Goal: Task Accomplishment & Management: Manage account settings

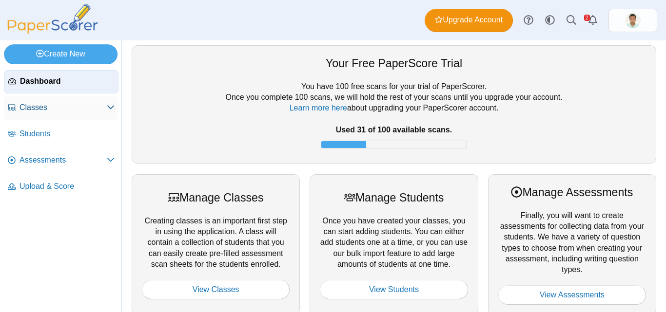
click at [43, 108] on span "Classes" at bounding box center [62, 107] width 87 height 11
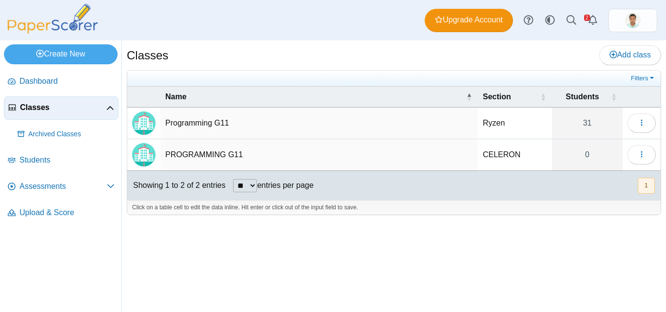
click at [200, 125] on td "Programming G11" at bounding box center [318, 124] width 317 height 32
click at [145, 126] on img "Locally created class" at bounding box center [143, 123] width 23 height 23
click at [592, 122] on link "31" at bounding box center [587, 123] width 71 height 31
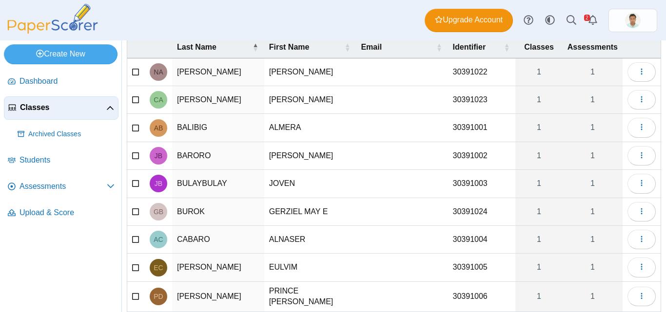
scroll to position [143, 0]
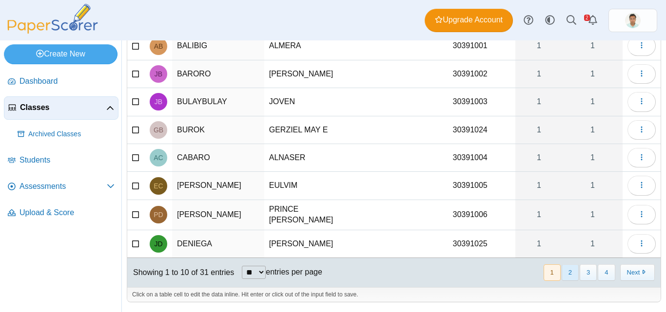
click at [566, 276] on button "2" at bounding box center [569, 273] width 17 height 16
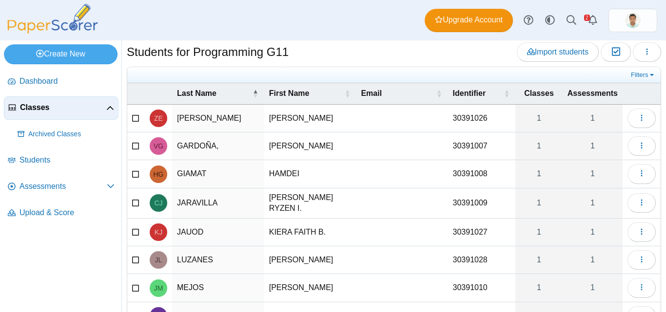
scroll to position [14, 0]
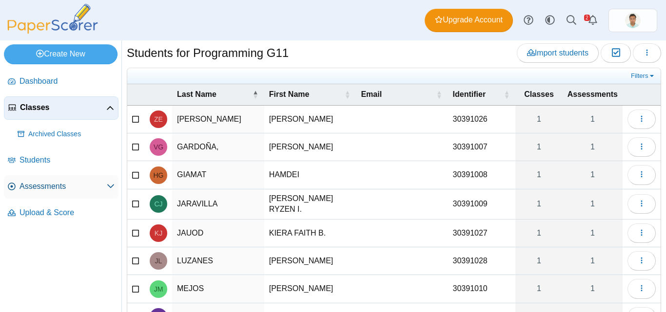
click at [59, 185] on span "Assessments" at bounding box center [62, 186] width 87 height 11
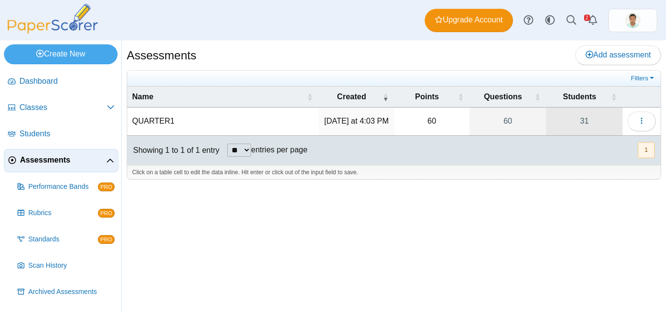
click at [581, 119] on link "31" at bounding box center [584, 121] width 76 height 27
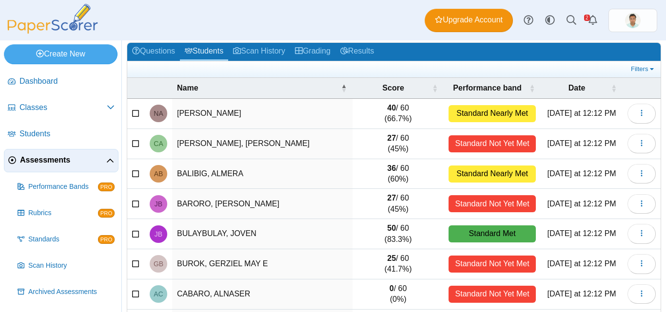
scroll to position [45, 0]
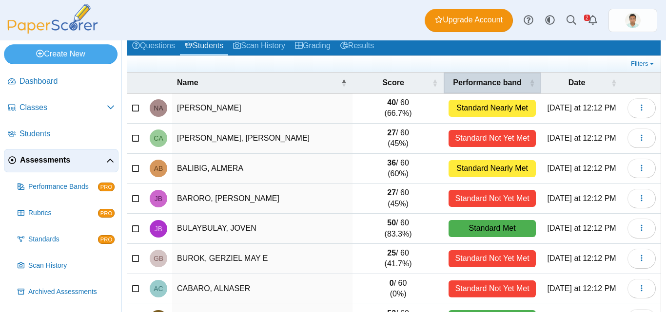
click at [529, 82] on span "\a Performance band\a : Activate to sort" at bounding box center [532, 83] width 6 height 20
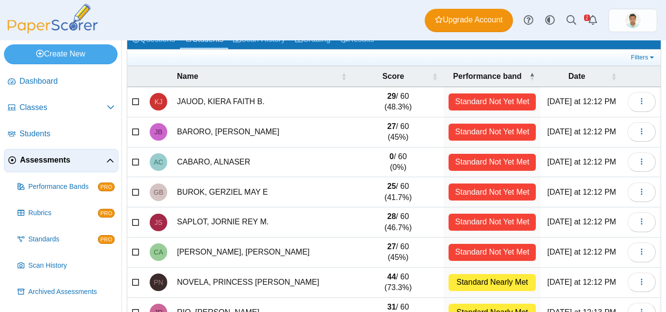
scroll to position [52, 0]
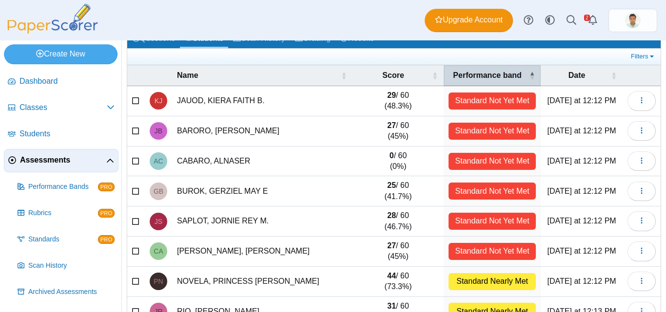
click at [529, 71] on span "\a Performance band\a : Activate to invert sorting" at bounding box center [532, 75] width 6 height 20
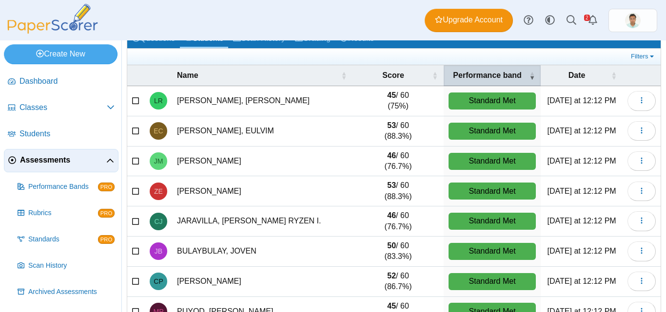
click at [520, 77] on th "Performance band" at bounding box center [491, 75] width 97 height 21
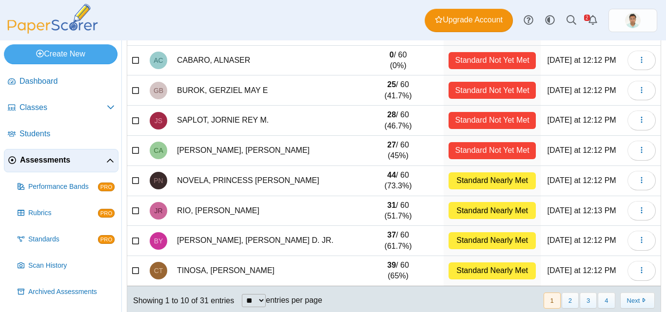
scroll to position [167, 0]
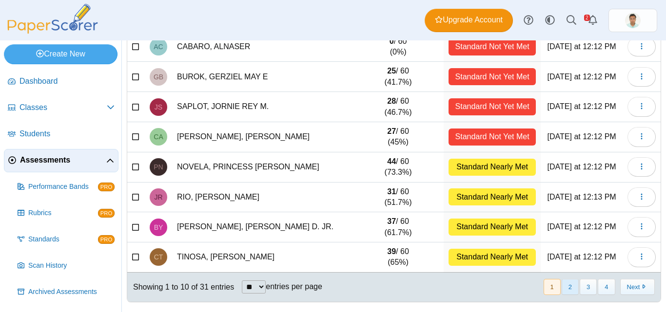
click at [561, 287] on button "2" at bounding box center [569, 287] width 17 height 16
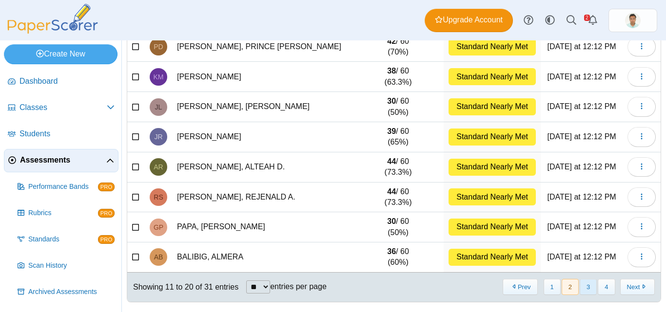
click at [579, 286] on button "3" at bounding box center [587, 287] width 17 height 16
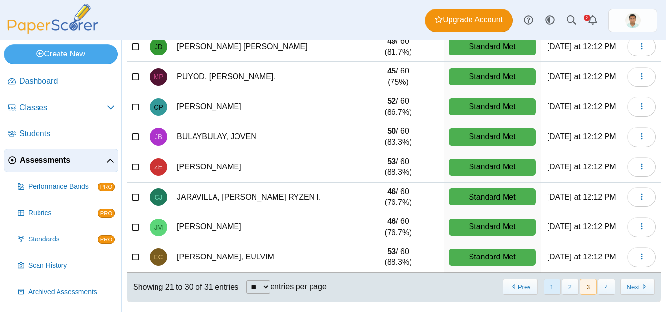
click at [543, 287] on button "1" at bounding box center [551, 287] width 17 height 16
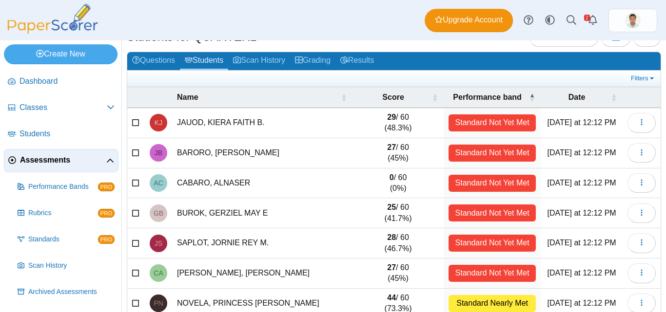
scroll to position [67, 0]
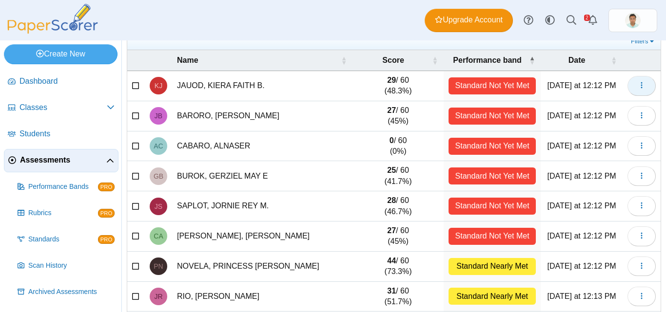
click at [637, 89] on icon "button" at bounding box center [641, 85] width 8 height 8
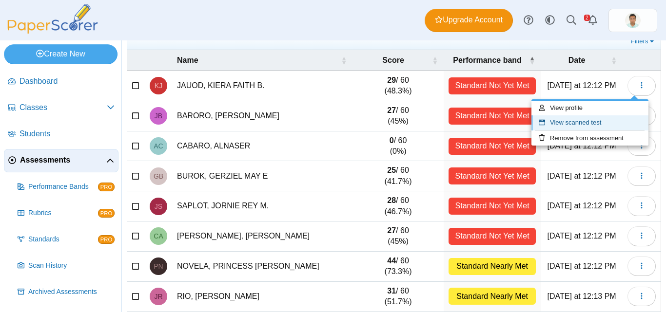
click at [561, 121] on link "View scanned test" at bounding box center [589, 122] width 117 height 15
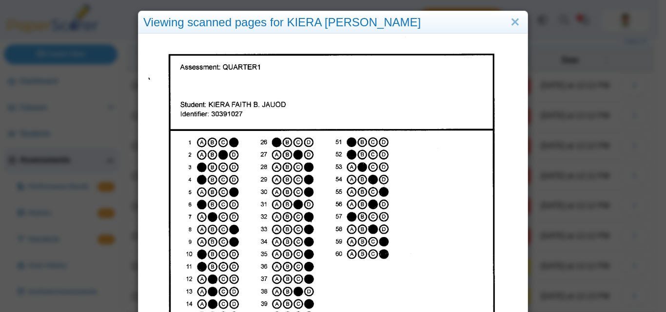
scroll to position [0, 0]
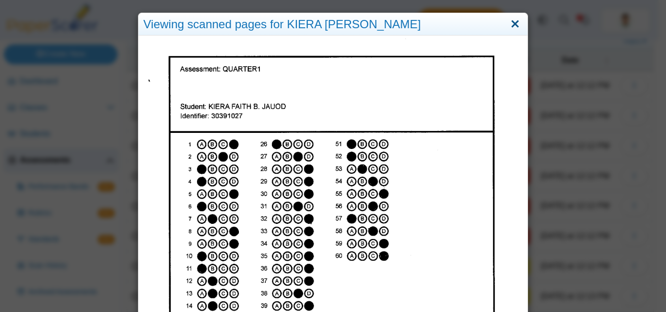
click at [511, 25] on link "Close" at bounding box center [514, 24] width 15 height 17
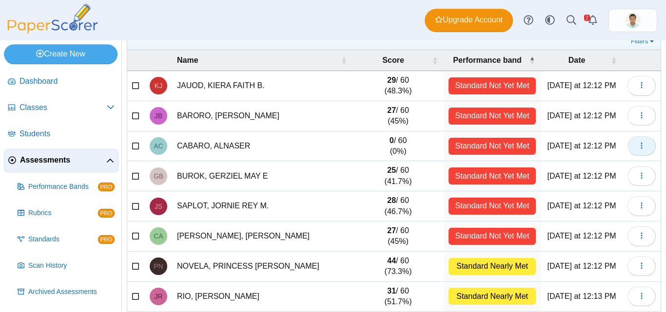
click at [637, 148] on icon "button" at bounding box center [641, 146] width 8 height 8
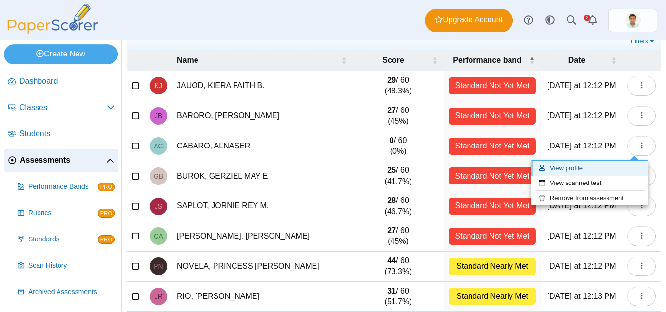
click at [555, 173] on link "View profile" at bounding box center [589, 168] width 117 height 15
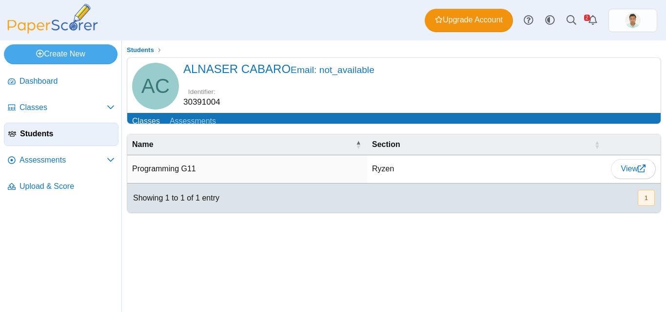
click at [384, 176] on td "Ryzen" at bounding box center [486, 169] width 239 height 28
click at [636, 173] on span "View" at bounding box center [633, 169] width 24 height 8
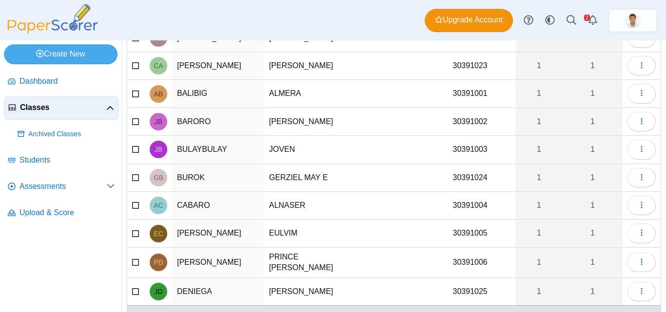
scroll to position [99, 0]
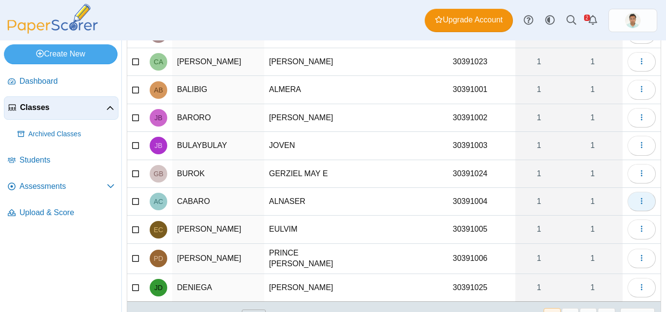
click at [637, 204] on icon "button" at bounding box center [641, 201] width 8 height 8
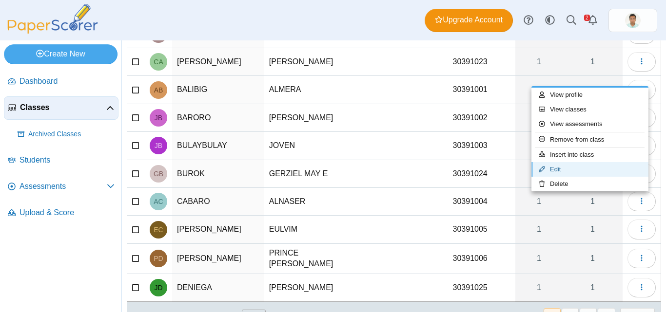
click at [576, 164] on link "Edit" at bounding box center [589, 169] width 117 height 15
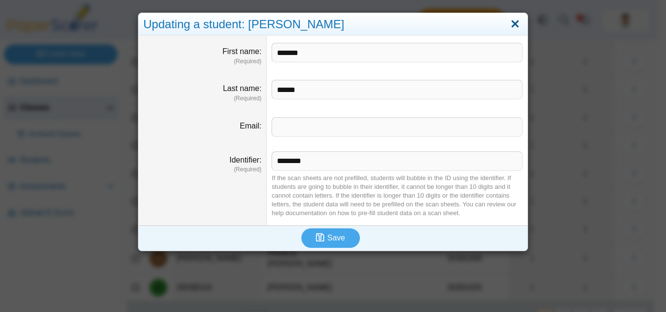
click at [509, 25] on link "Close" at bounding box center [514, 24] width 15 height 17
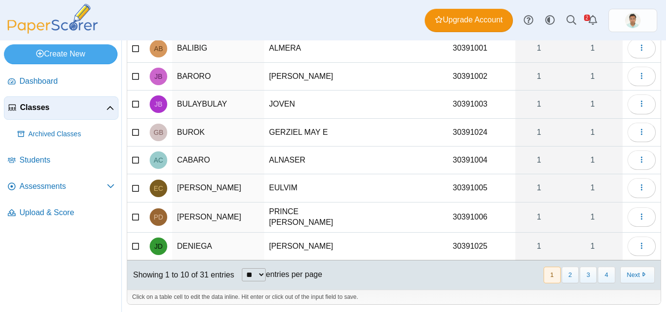
scroll to position [143, 0]
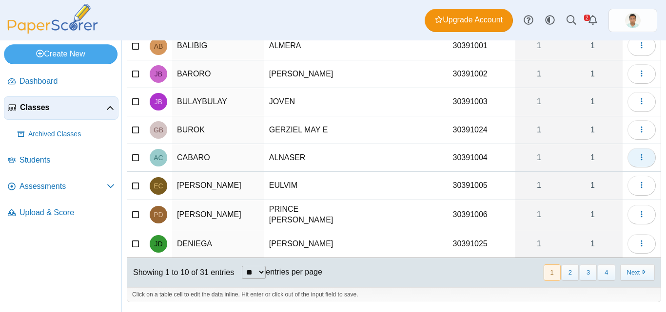
click at [640, 159] on use "button" at bounding box center [640, 157] width 1 height 6
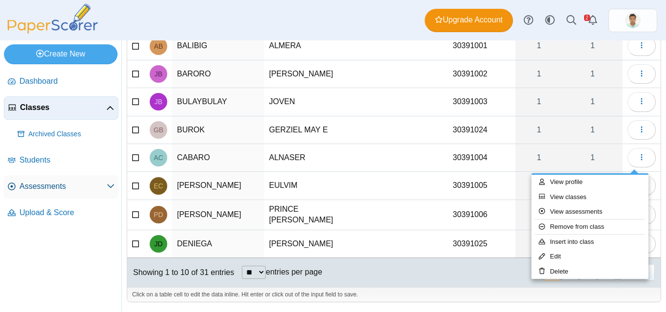
click at [45, 186] on span "Assessments" at bounding box center [62, 186] width 87 height 11
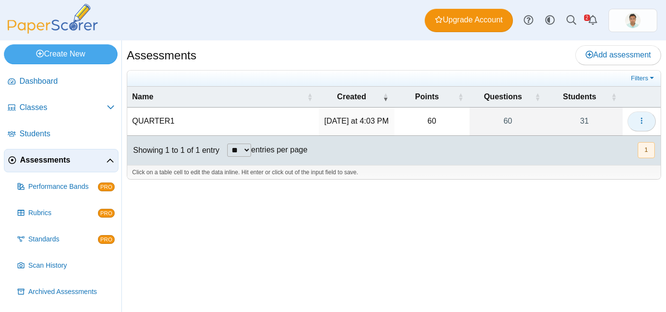
click at [646, 124] on button "button" at bounding box center [641, 121] width 28 height 19
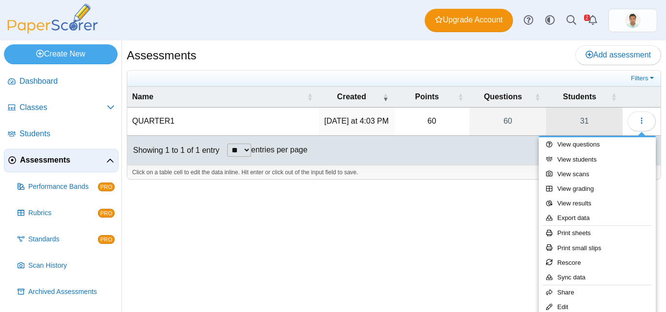
click at [586, 121] on link "31" at bounding box center [584, 121] width 76 height 27
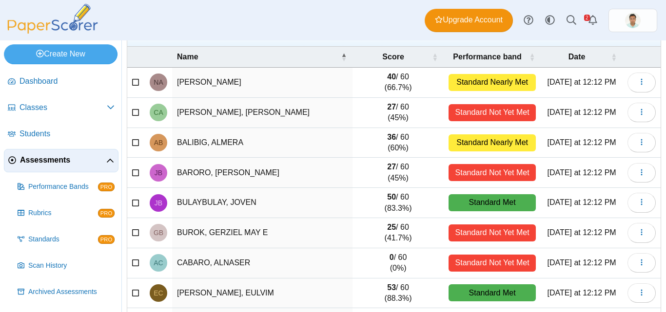
scroll to position [72, 0]
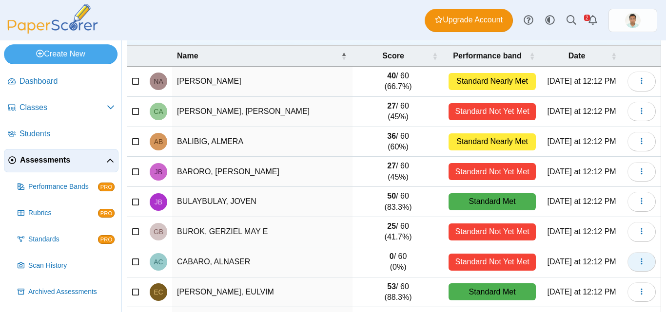
click at [639, 261] on button "button" at bounding box center [641, 261] width 28 height 19
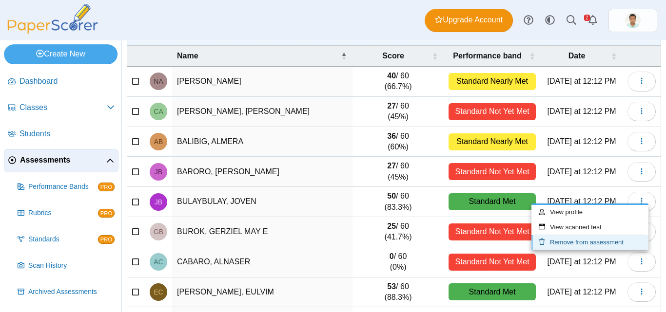
click at [586, 243] on link "Remove from assessment" at bounding box center [589, 242] width 117 height 15
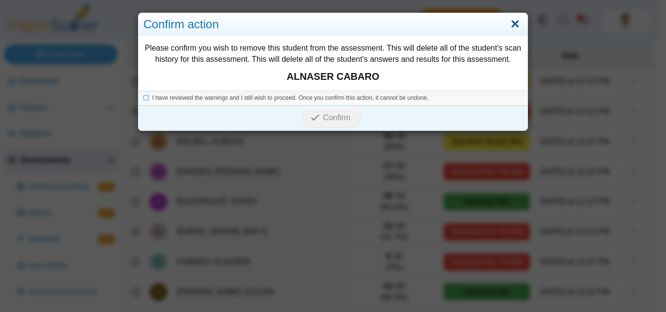
click at [514, 22] on link "Close" at bounding box center [514, 24] width 15 height 17
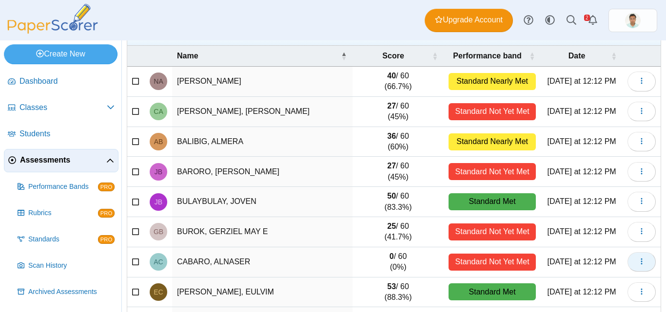
click at [640, 257] on button "button" at bounding box center [641, 261] width 28 height 19
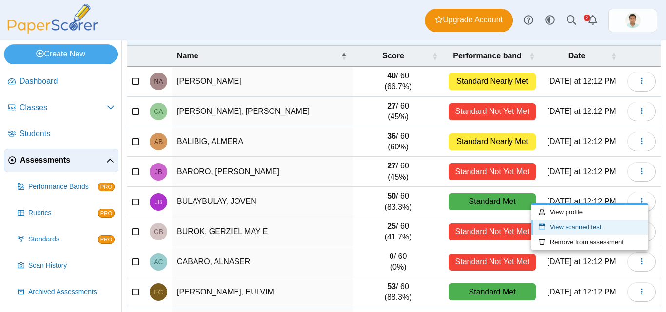
click at [622, 229] on link "View scanned test" at bounding box center [589, 227] width 117 height 15
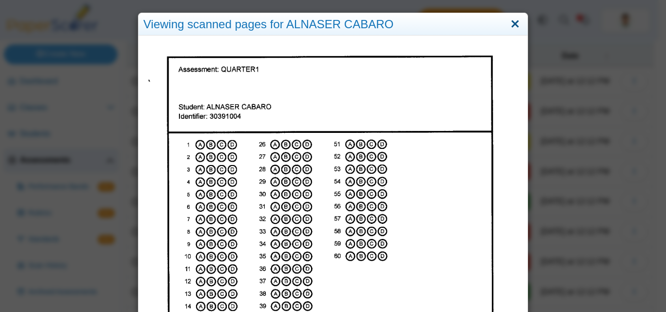
click at [516, 23] on link "Close" at bounding box center [514, 24] width 15 height 17
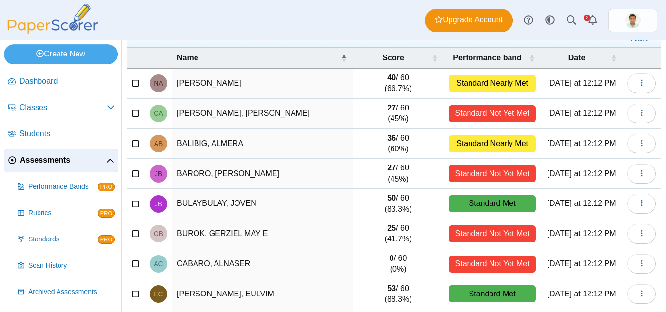
scroll to position [69, 0]
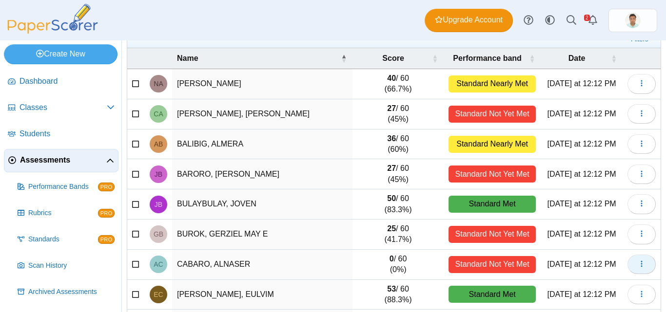
click at [640, 266] on button "button" at bounding box center [641, 264] width 28 height 19
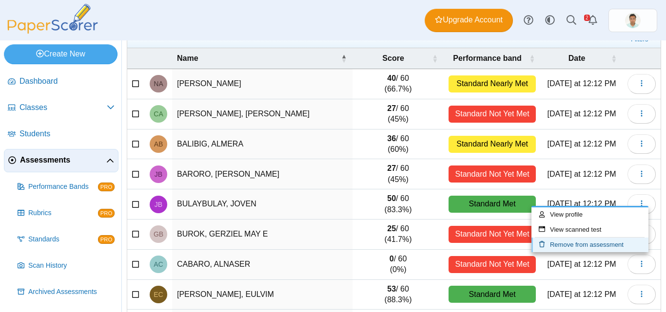
click at [594, 246] on link "Remove from assessment" at bounding box center [589, 245] width 117 height 15
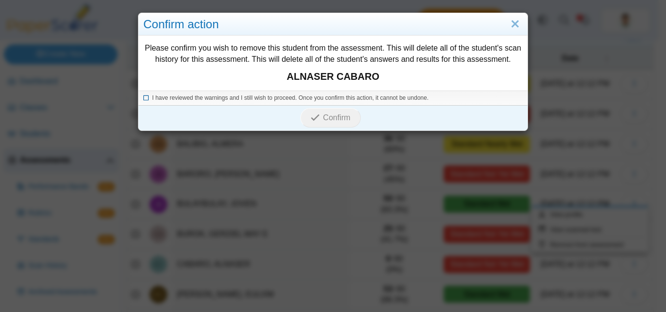
click at [143, 97] on icon at bounding box center [146, 96] width 6 height 5
click at [318, 118] on icon "submit" at bounding box center [316, 118] width 12 height 11
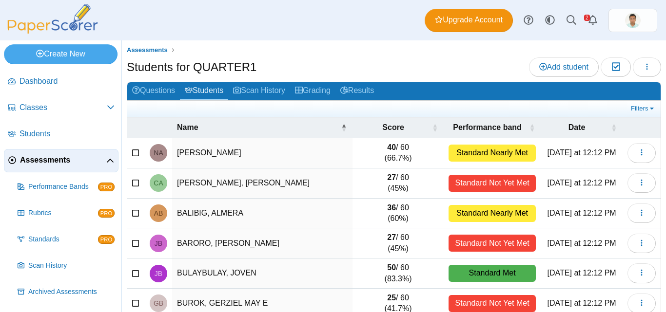
scroll to position [1, 0]
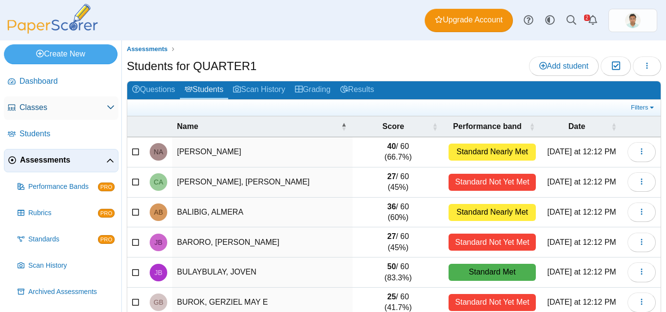
click at [43, 102] on link "Classes" at bounding box center [61, 107] width 114 height 23
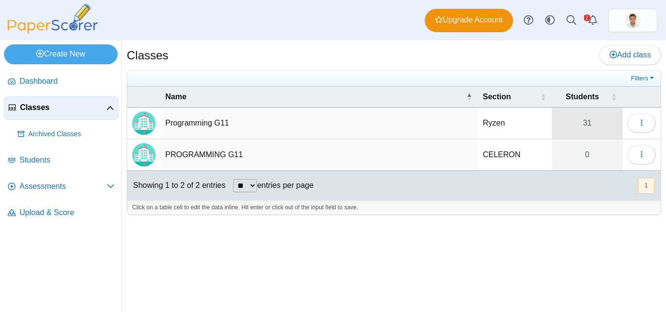
click at [584, 122] on link "31" at bounding box center [587, 123] width 71 height 31
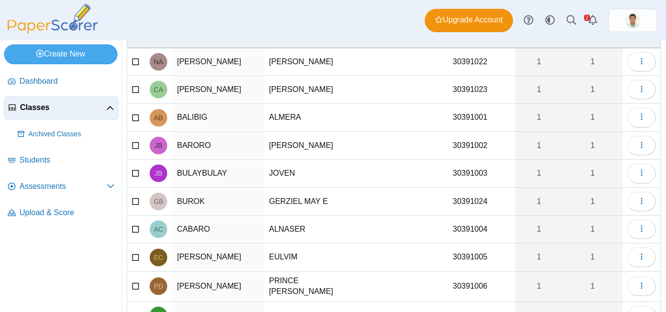
scroll to position [113, 0]
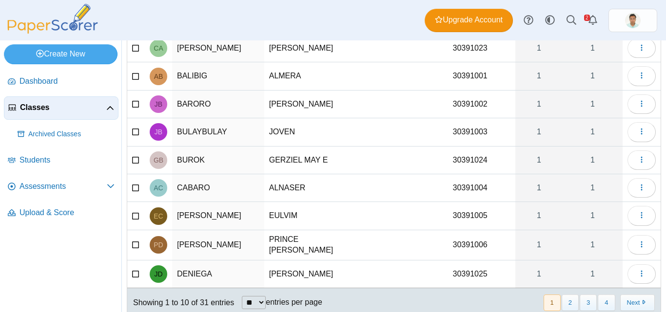
click at [137, 189] on icon at bounding box center [136, 187] width 8 height 7
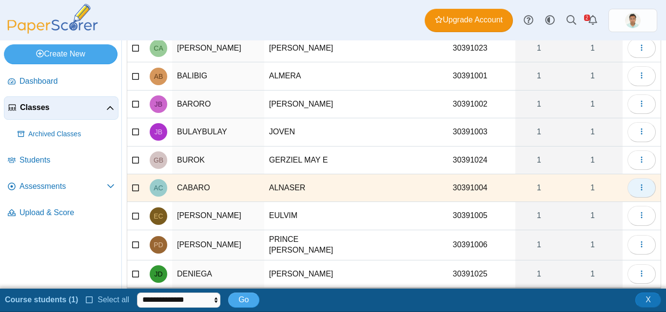
click at [640, 191] on use "button" at bounding box center [640, 188] width 1 height 6
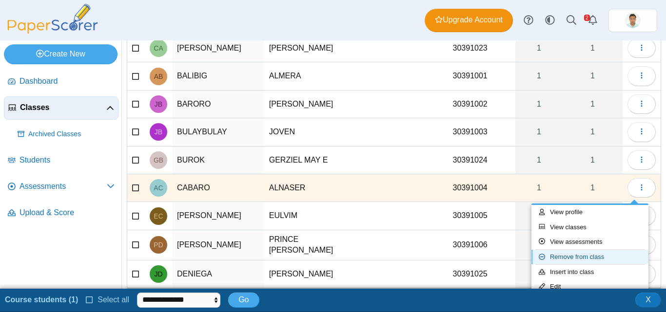
click at [601, 252] on link "Remove from class" at bounding box center [589, 257] width 117 height 15
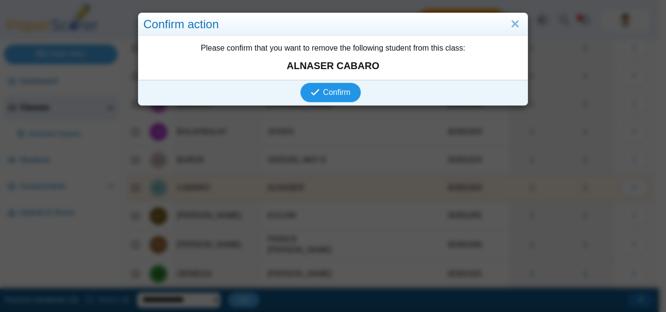
click at [335, 93] on span "Confirm" at bounding box center [336, 92] width 27 height 8
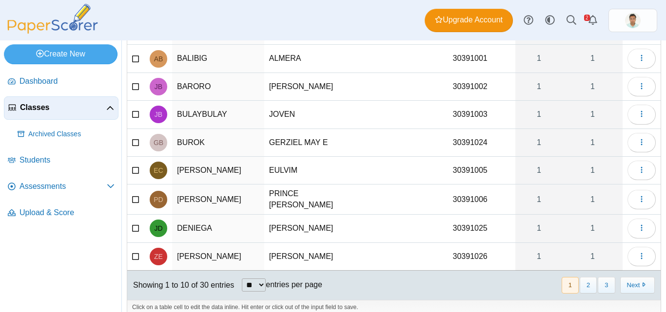
scroll to position [143, 0]
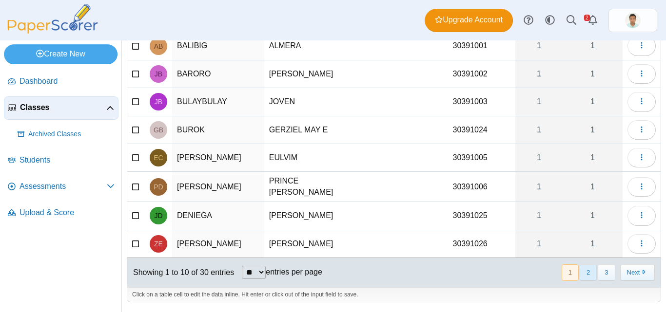
click at [579, 275] on button "2" at bounding box center [587, 273] width 17 height 16
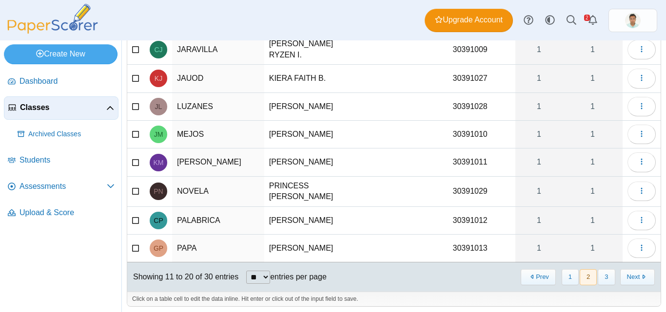
scroll to position [0, 0]
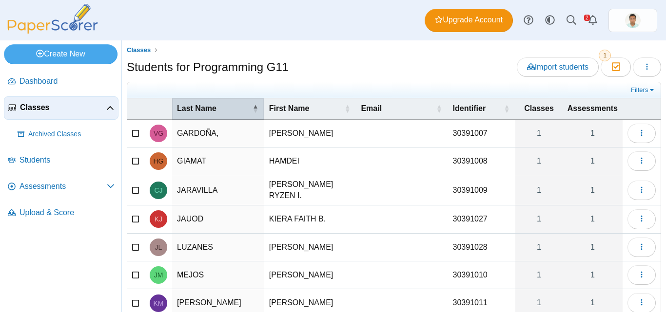
click at [240, 112] on div "Last Name" at bounding box center [213, 108] width 73 height 11
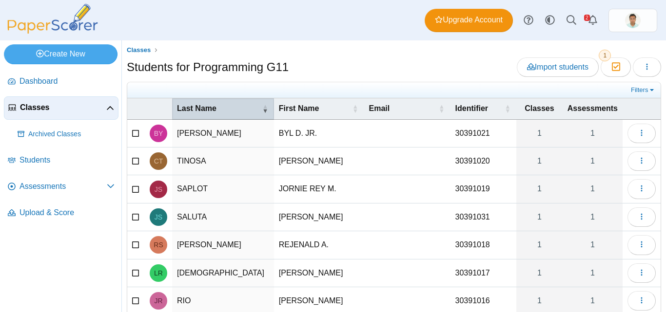
click at [213, 106] on span "Last Name" at bounding box center [196, 108] width 39 height 8
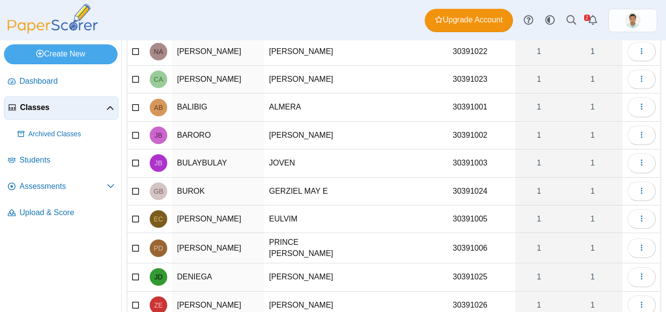
scroll to position [97, 0]
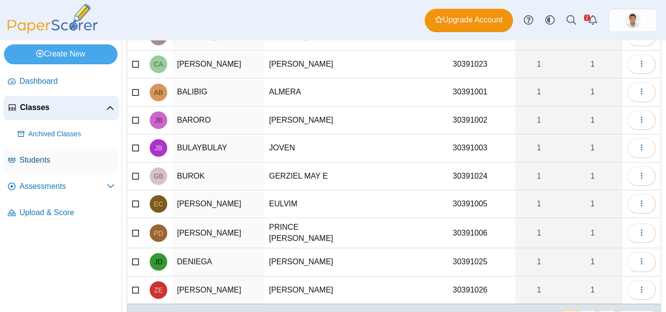
click at [41, 157] on span "Students" at bounding box center [66, 160] width 95 height 11
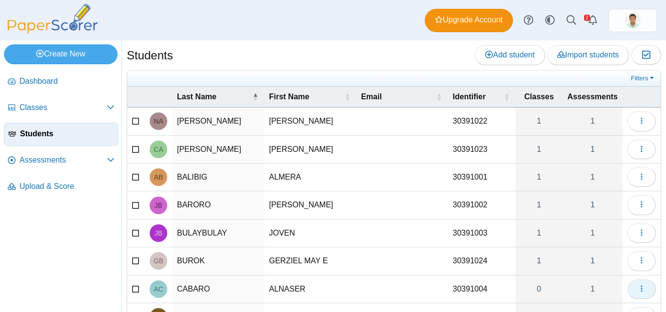
click at [638, 293] on button "button" at bounding box center [641, 289] width 28 height 19
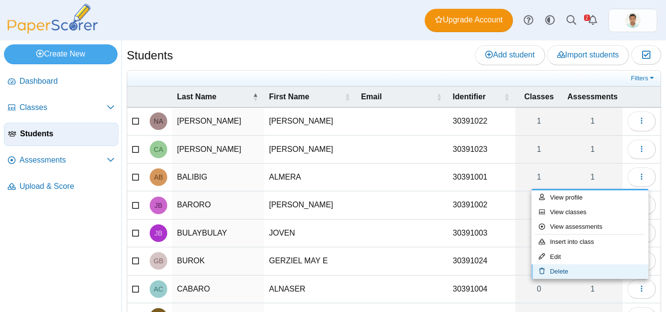
click at [562, 269] on link "Delete" at bounding box center [589, 272] width 117 height 15
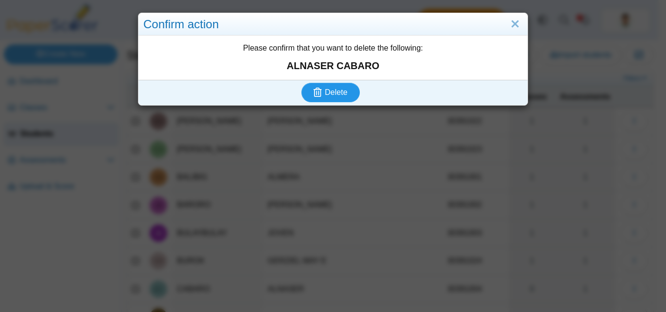
click at [336, 93] on span "Delete" at bounding box center [335, 92] width 22 height 8
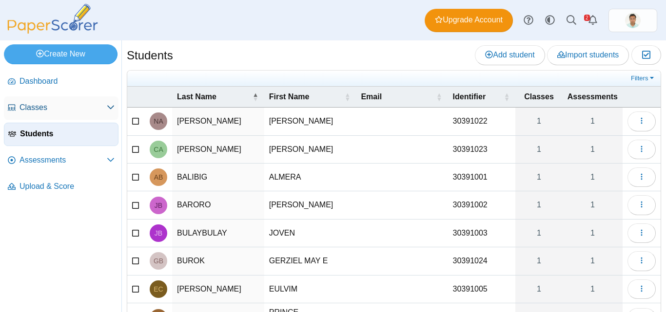
click at [38, 110] on span "Classes" at bounding box center [62, 107] width 87 height 11
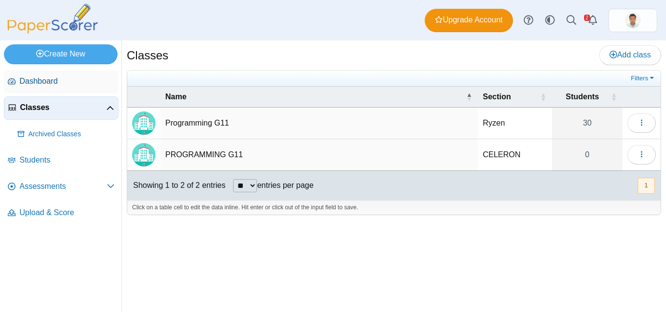
click at [42, 78] on span "Dashboard" at bounding box center [66, 81] width 95 height 11
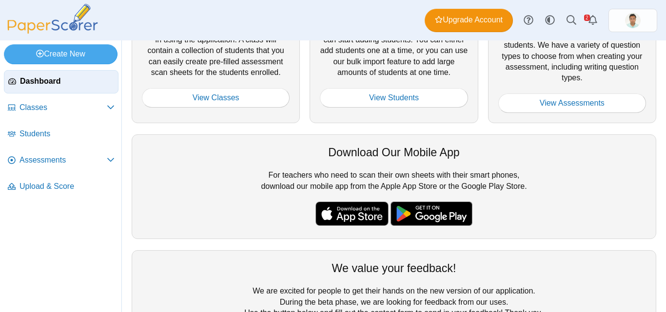
scroll to position [135, 0]
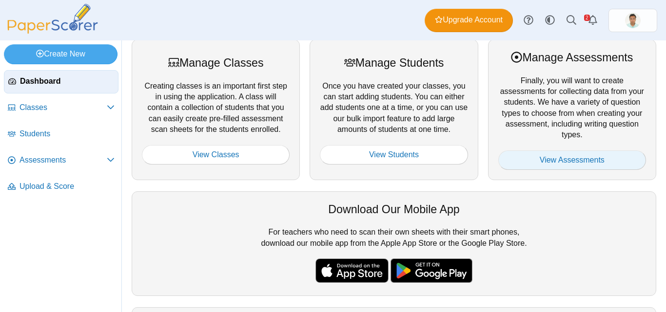
click at [552, 158] on link "View Assessments" at bounding box center [572, 160] width 148 height 19
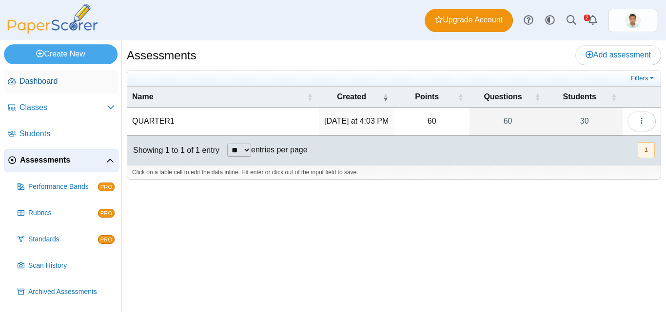
click at [48, 83] on span "Dashboard" at bounding box center [66, 81] width 95 height 11
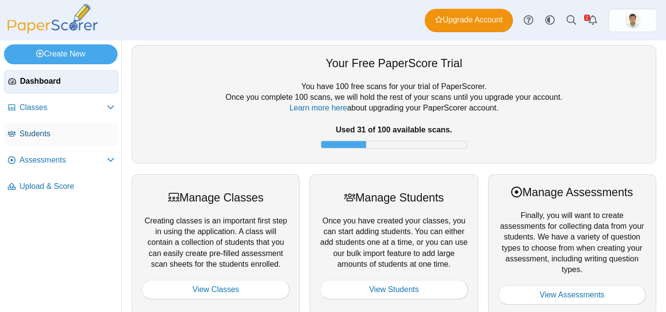
click at [43, 135] on span "Students" at bounding box center [66, 134] width 95 height 11
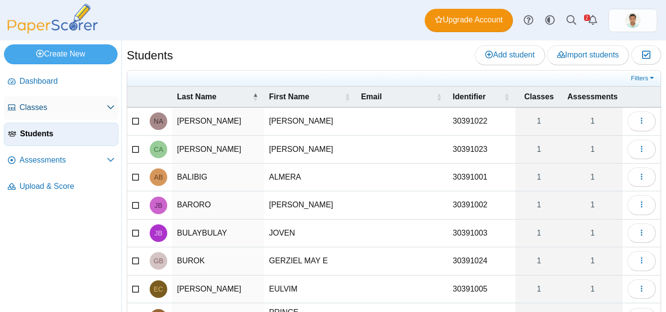
click at [56, 107] on span "Classes" at bounding box center [62, 107] width 87 height 11
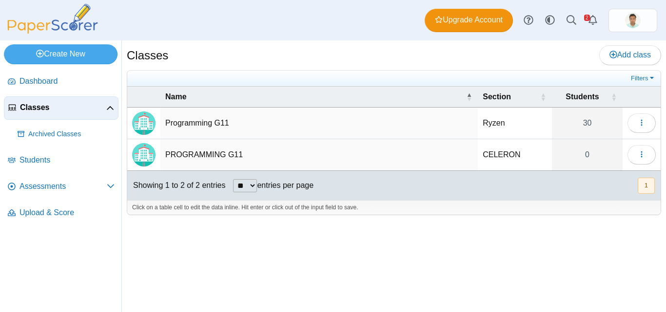
click at [183, 126] on td "Programming G11" at bounding box center [318, 124] width 317 height 32
click at [148, 120] on img "Locally created class" at bounding box center [143, 123] width 23 height 23
click at [496, 123] on td "Ryzen" at bounding box center [514, 124] width 74 height 32
click at [588, 128] on link "30" at bounding box center [587, 123] width 71 height 31
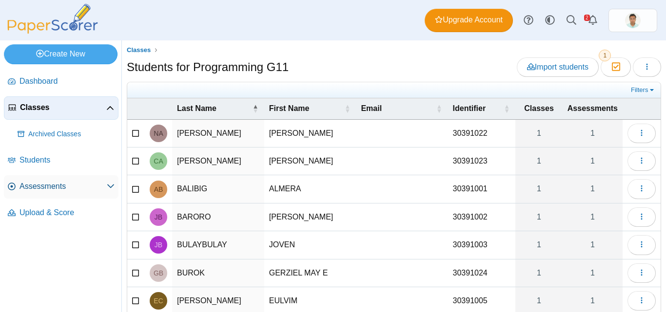
click at [46, 186] on span "Assessments" at bounding box center [62, 186] width 87 height 11
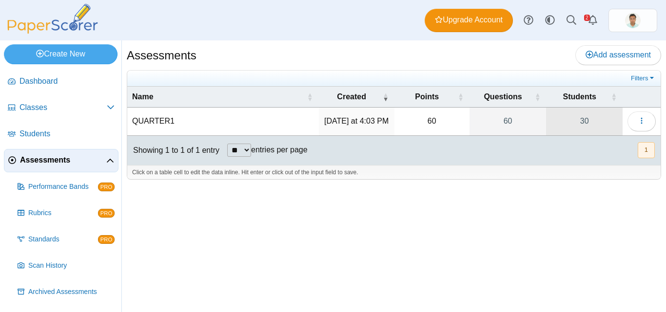
click at [585, 120] on link "30" at bounding box center [584, 121] width 76 height 27
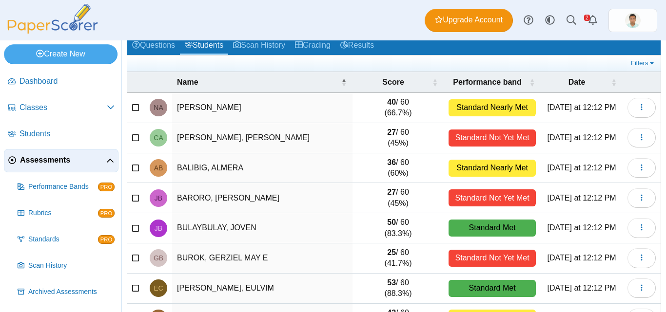
scroll to position [45, 0]
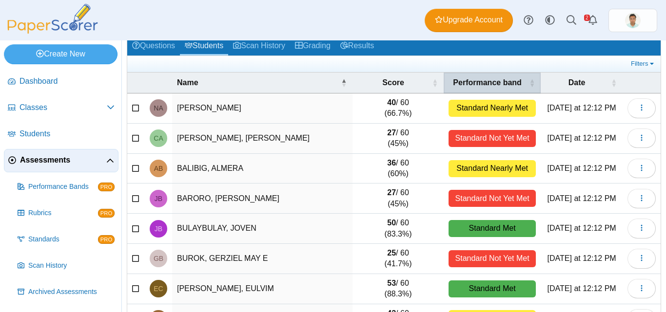
click at [529, 78] on span "\a Performance band\a : Activate to sort" at bounding box center [532, 83] width 6 height 20
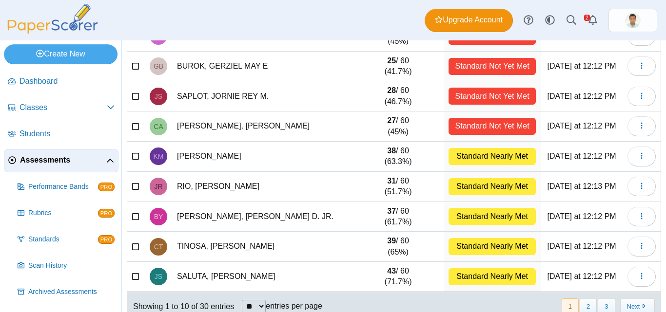
scroll to position [167, 0]
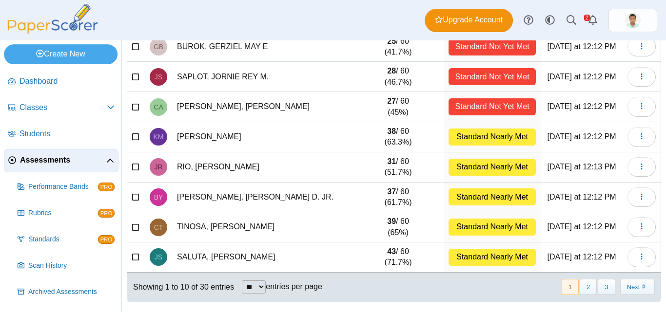
select select "**"
click at [242, 281] on select "** ** ** ***" at bounding box center [254, 287] width 24 height 13
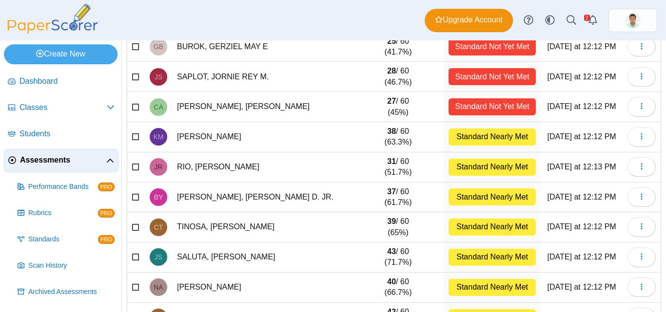
scroll to position [0, 0]
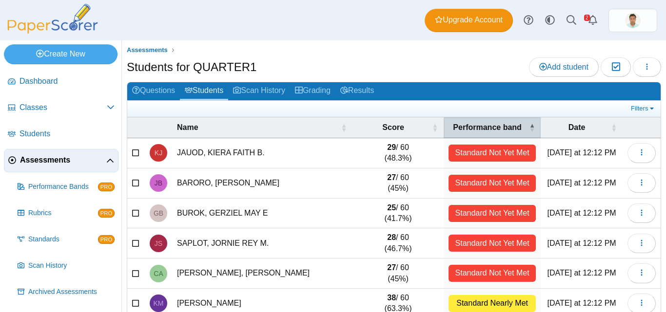
click at [529, 127] on span "\a Performance band\a : Activate to invert sorting" at bounding box center [532, 127] width 6 height 20
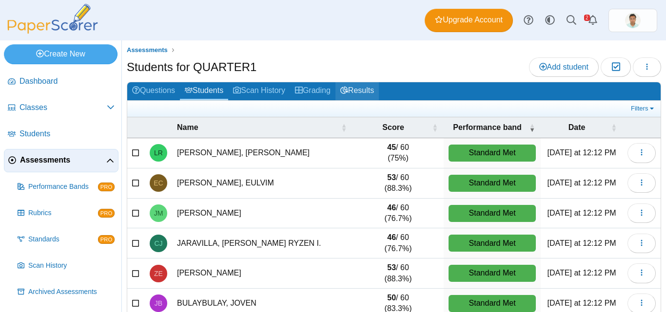
click at [368, 94] on link "Results" at bounding box center [356, 91] width 43 height 18
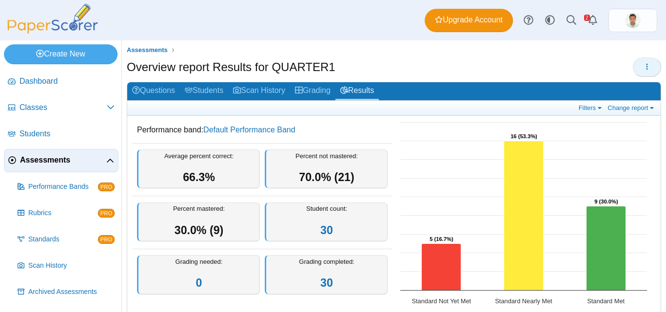
click at [643, 65] on icon "button" at bounding box center [647, 67] width 8 height 8
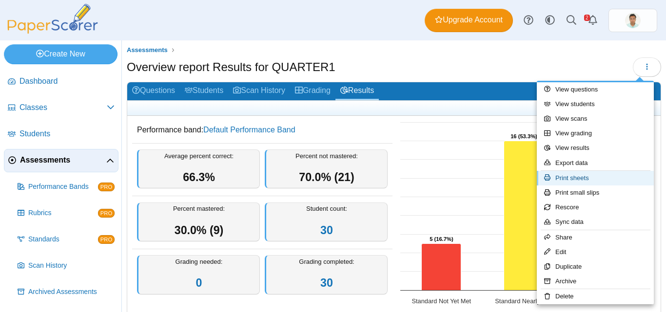
click at [585, 178] on link "Print sheets" at bounding box center [594, 178] width 117 height 15
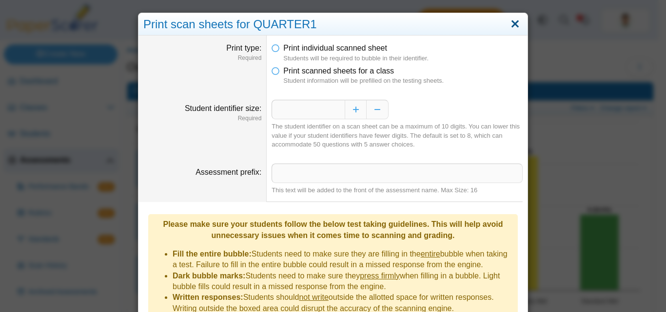
click at [507, 22] on link "Close" at bounding box center [514, 24] width 15 height 17
